Goal: Task Accomplishment & Management: Manage account settings

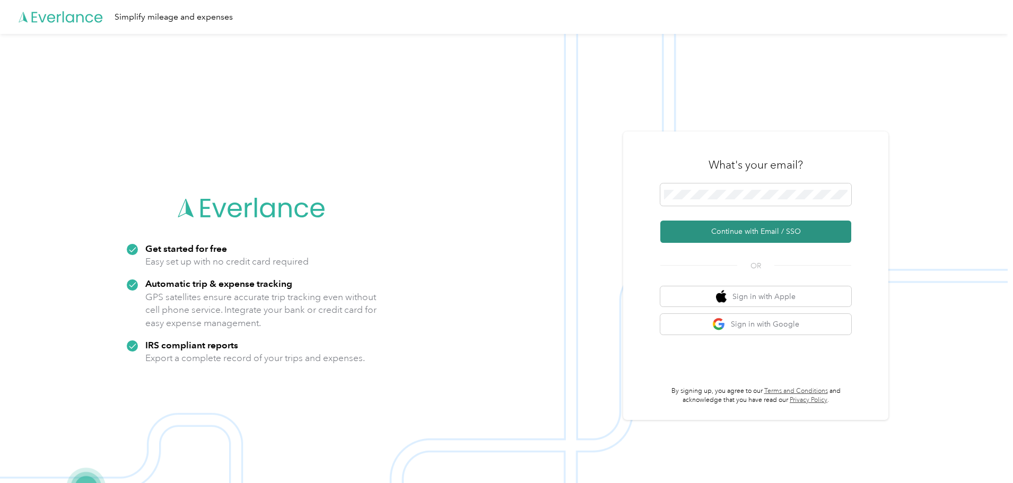
click at [741, 228] on button "Continue with Email / SSO" at bounding box center [755, 232] width 191 height 22
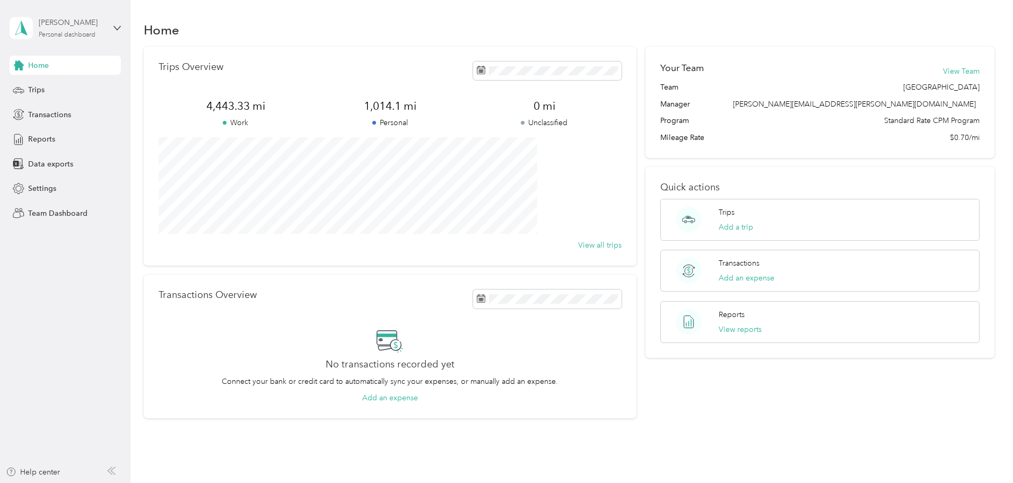
click at [54, 28] on div "[PERSON_NAME]" at bounding box center [72, 22] width 66 height 11
click at [45, 83] on div "Team dashboard" at bounding box center [47, 81] width 57 height 11
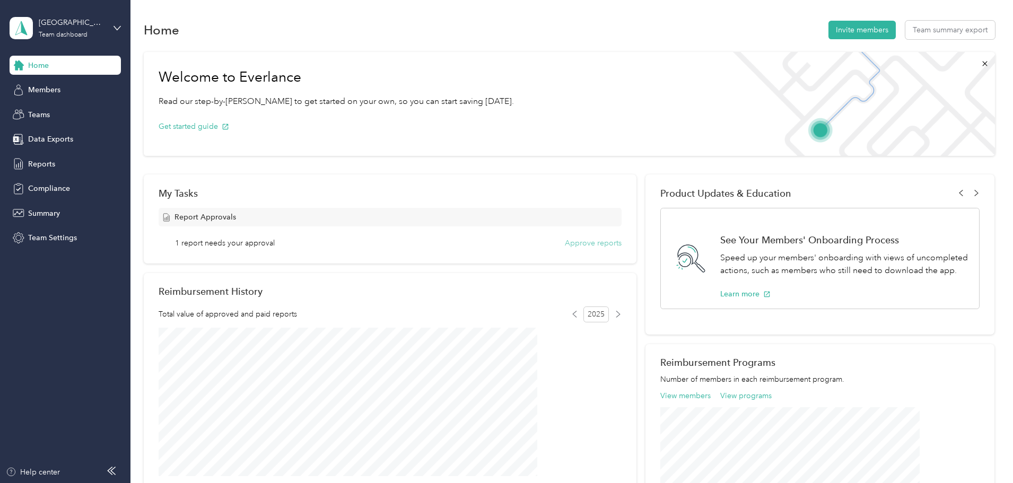
click at [593, 243] on button "Approve reports" at bounding box center [593, 243] width 57 height 11
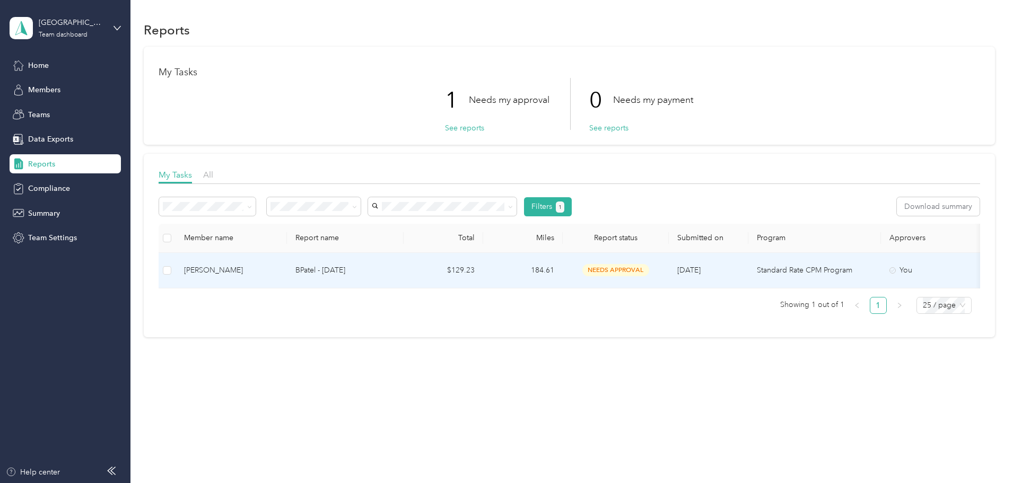
click at [395, 267] on p "BPatel - [DATE]" at bounding box center [345, 271] width 100 height 12
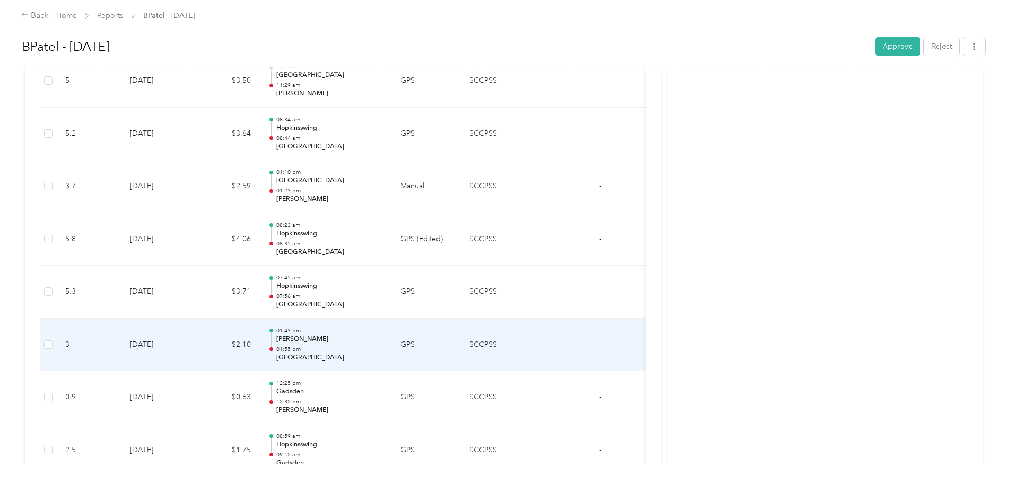
scroll to position [2380, 0]
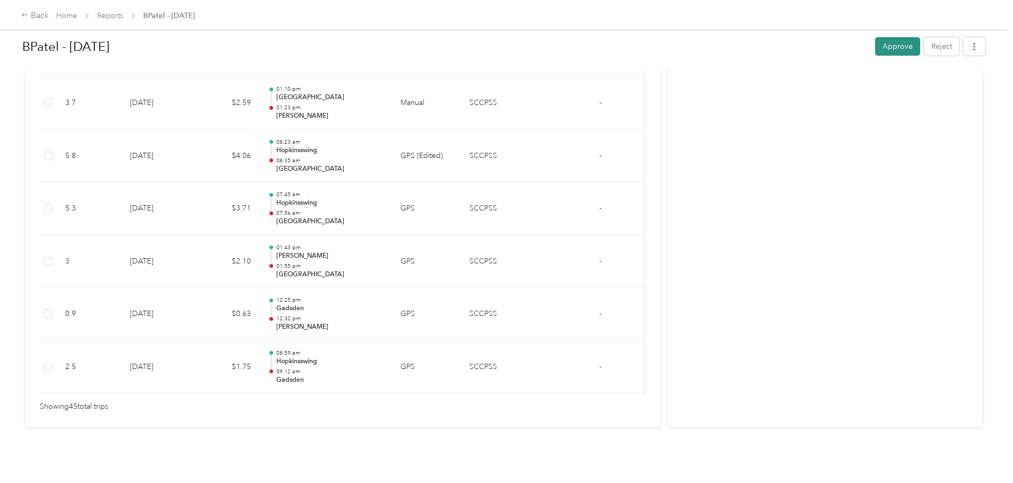
click at [875, 48] on button "Approve" at bounding box center [897, 46] width 45 height 19
